Goal: Task Accomplishment & Management: Complete application form

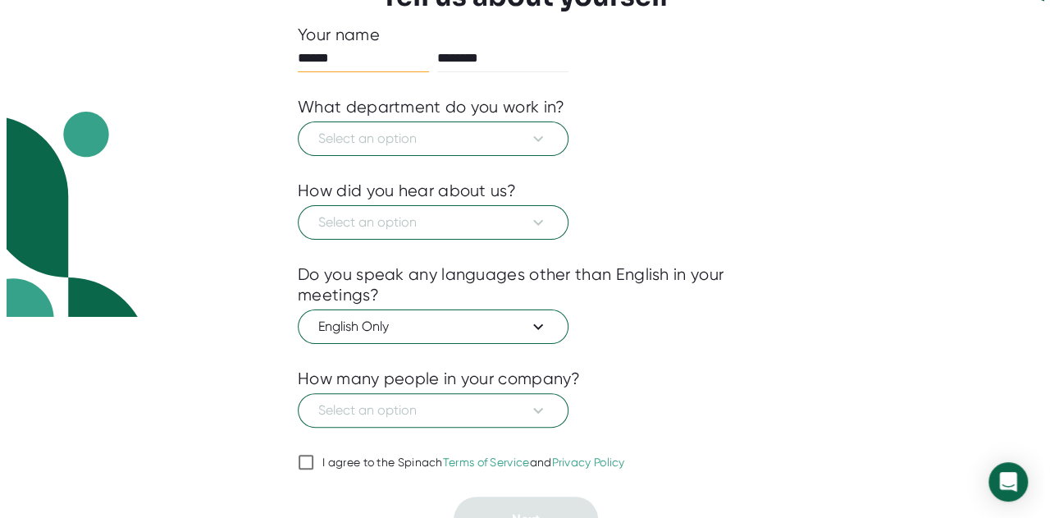
scroll to position [222, 0]
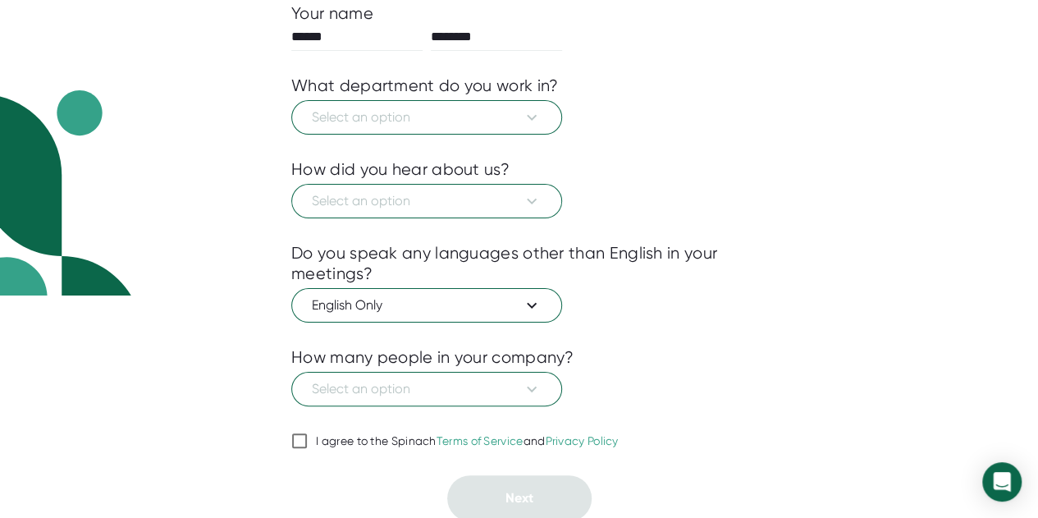
click at [289, 437] on div "1 About 2 Sync Calendar Use Spinach Tell us about yourself Your name ****** ***…" at bounding box center [518, 181] width 537 height 679
click at [297, 442] on input "I agree to the Spinach Terms of Service and Privacy Policy" at bounding box center [299, 441] width 16 height 20
click at [461, 119] on span "Select an option" at bounding box center [427, 117] width 230 height 20
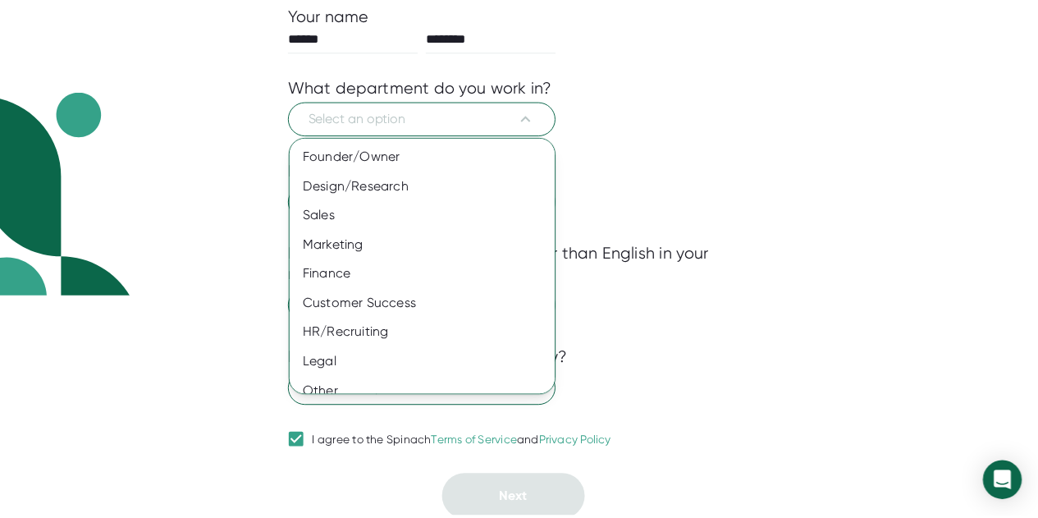
scroll to position [132, 0]
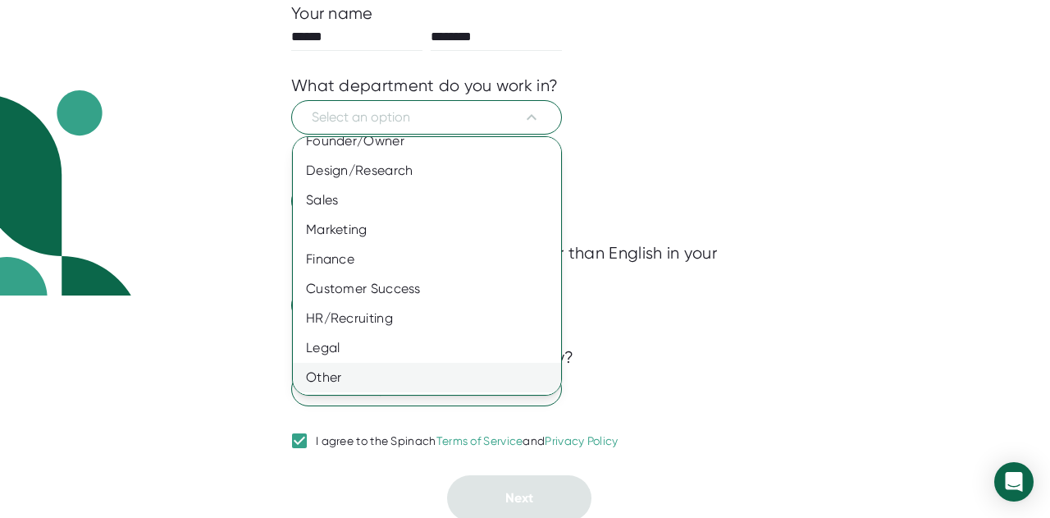
click at [432, 381] on div "Other" at bounding box center [433, 378] width 281 height 30
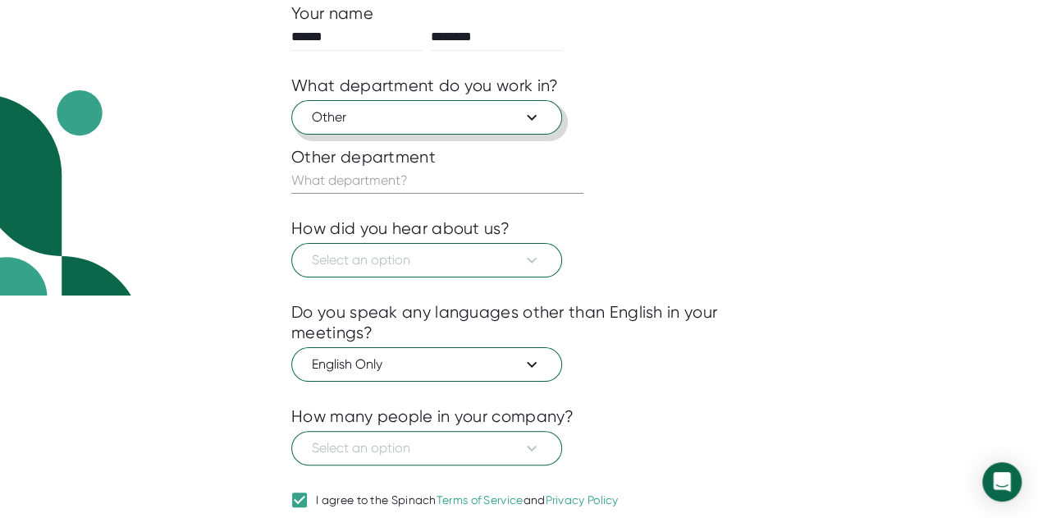
scroll to position [281, 0]
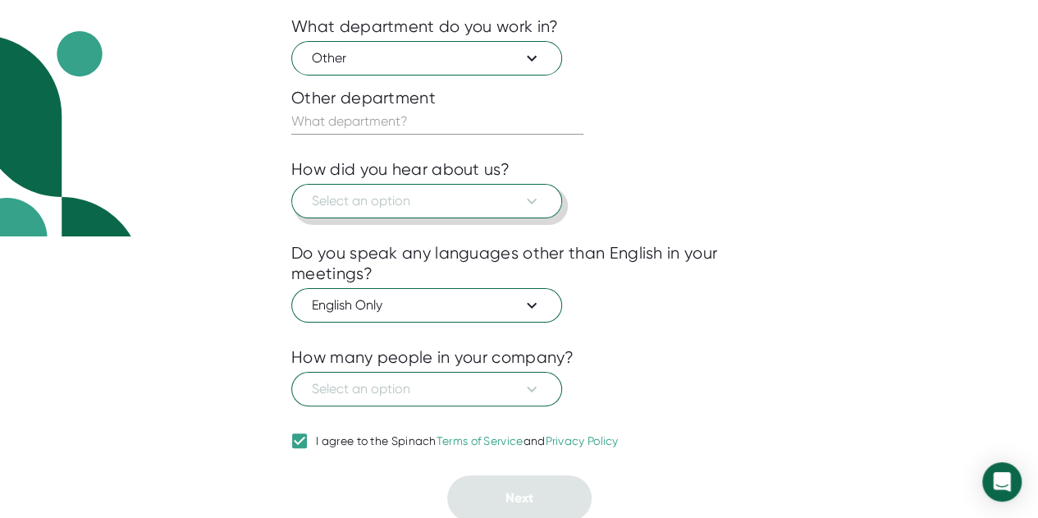
click at [350, 185] on button "Select an option" at bounding box center [426, 201] width 271 height 34
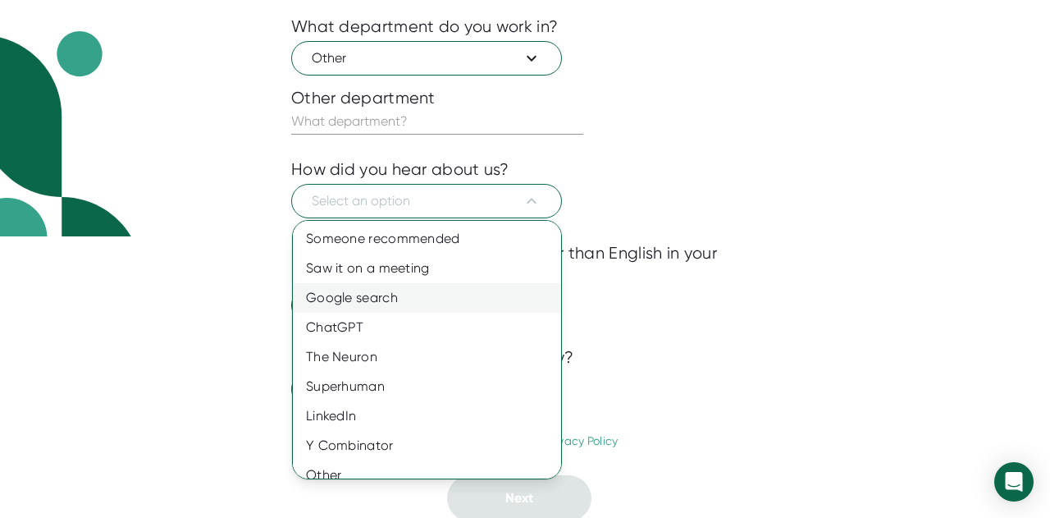
click at [345, 295] on div "Google search" at bounding box center [433, 298] width 281 height 30
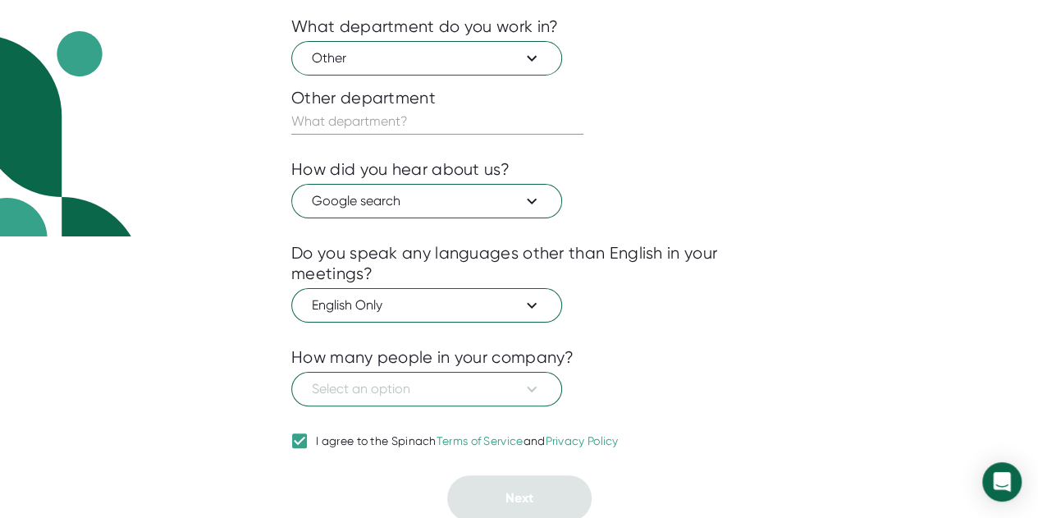
click at [374, 406] on div at bounding box center [518, 418] width 455 height 25
click at [368, 392] on span "Select an option" at bounding box center [427, 389] width 230 height 20
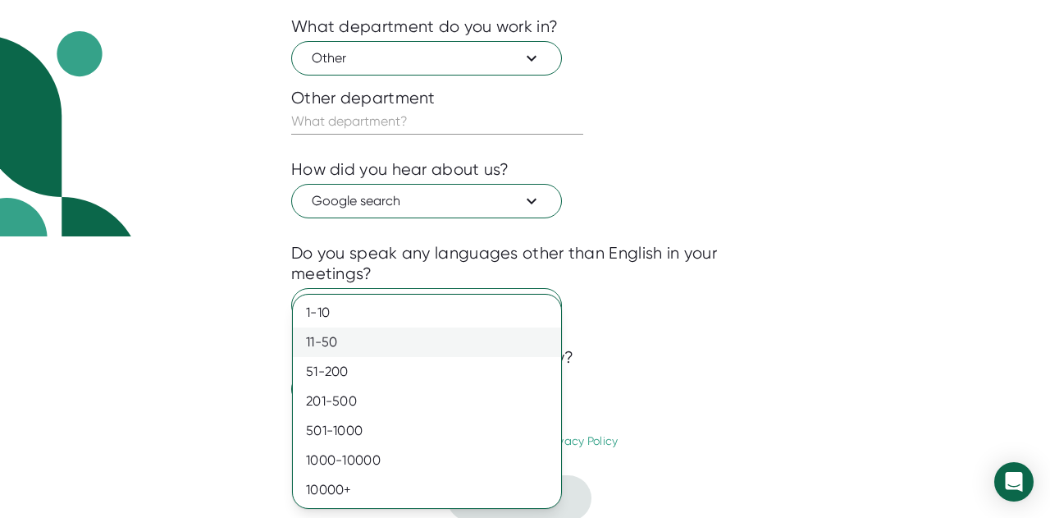
click at [351, 329] on div "11-50" at bounding box center [427, 342] width 268 height 30
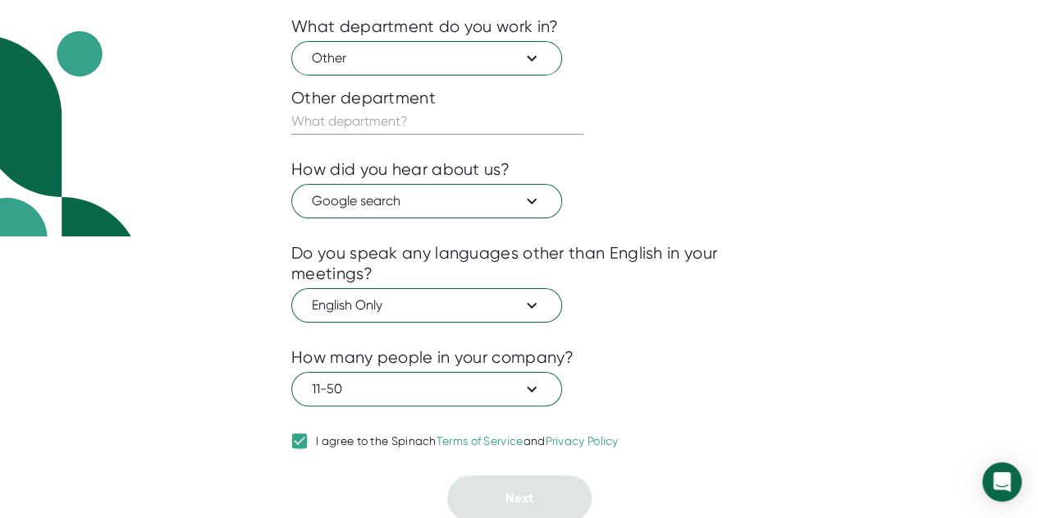
click at [300, 432] on input "I agree to the Spinach Terms of Service and Privacy Policy" at bounding box center [299, 441] width 16 height 20
checkbox input "true"
click at [730, 244] on div "Do you speak any languages other than English in your meetings?" at bounding box center [518, 263] width 455 height 41
click at [573, 139] on div at bounding box center [518, 147] width 455 height 25
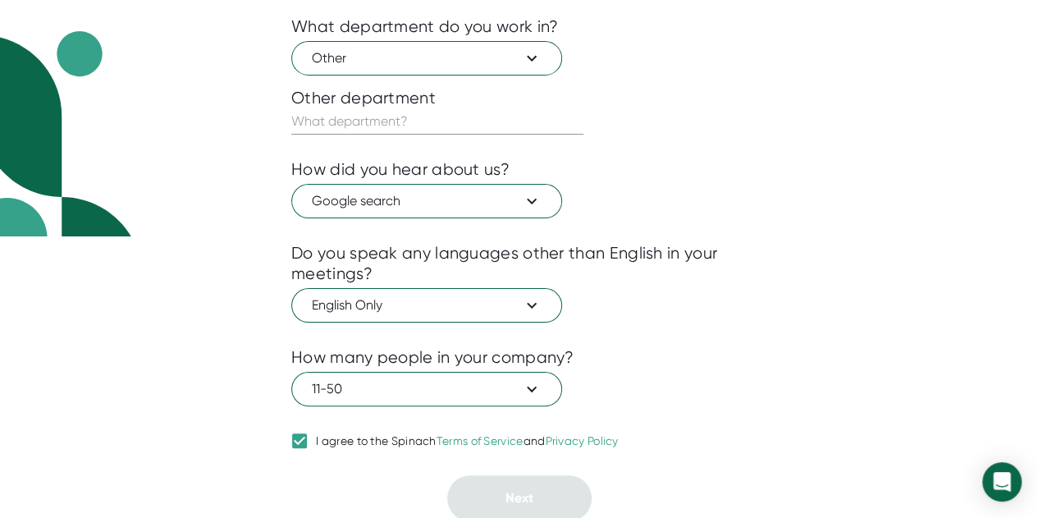
click at [555, 129] on input "text" at bounding box center [437, 121] width 292 height 26
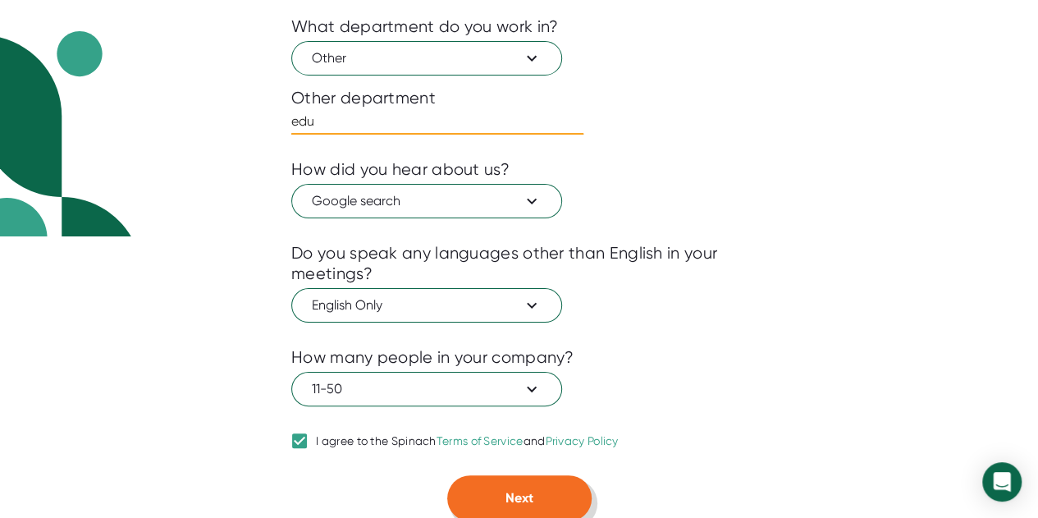
type input "edu"
click at [469, 498] on button "Next" at bounding box center [519, 498] width 144 height 46
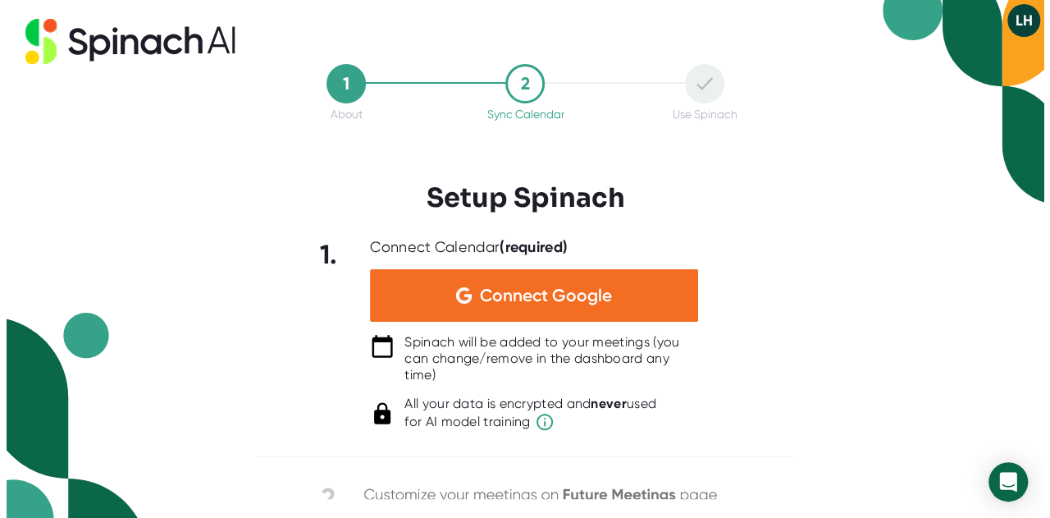
scroll to position [0, 0]
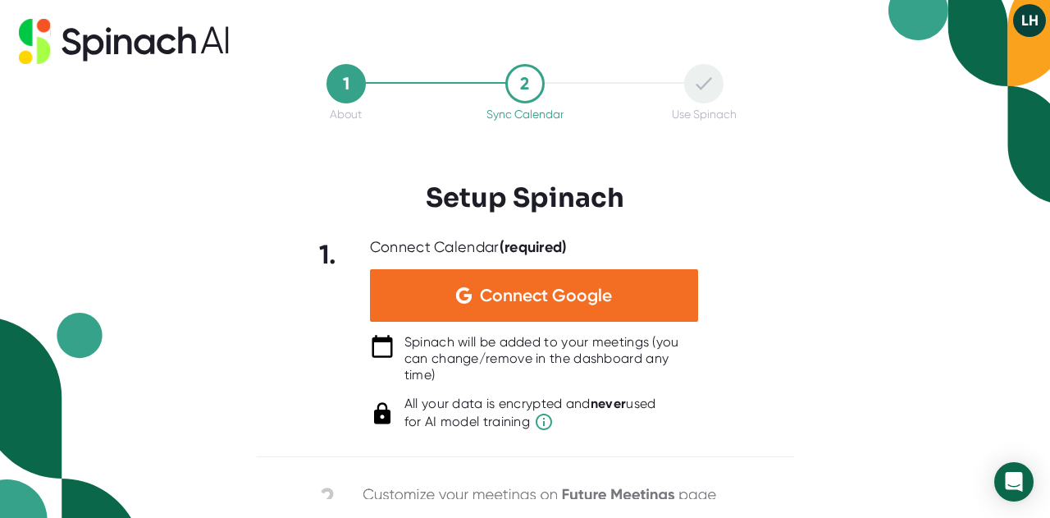
click at [195, 21] on icon at bounding box center [124, 41] width 210 height 45
